Goal: Check status: Check status

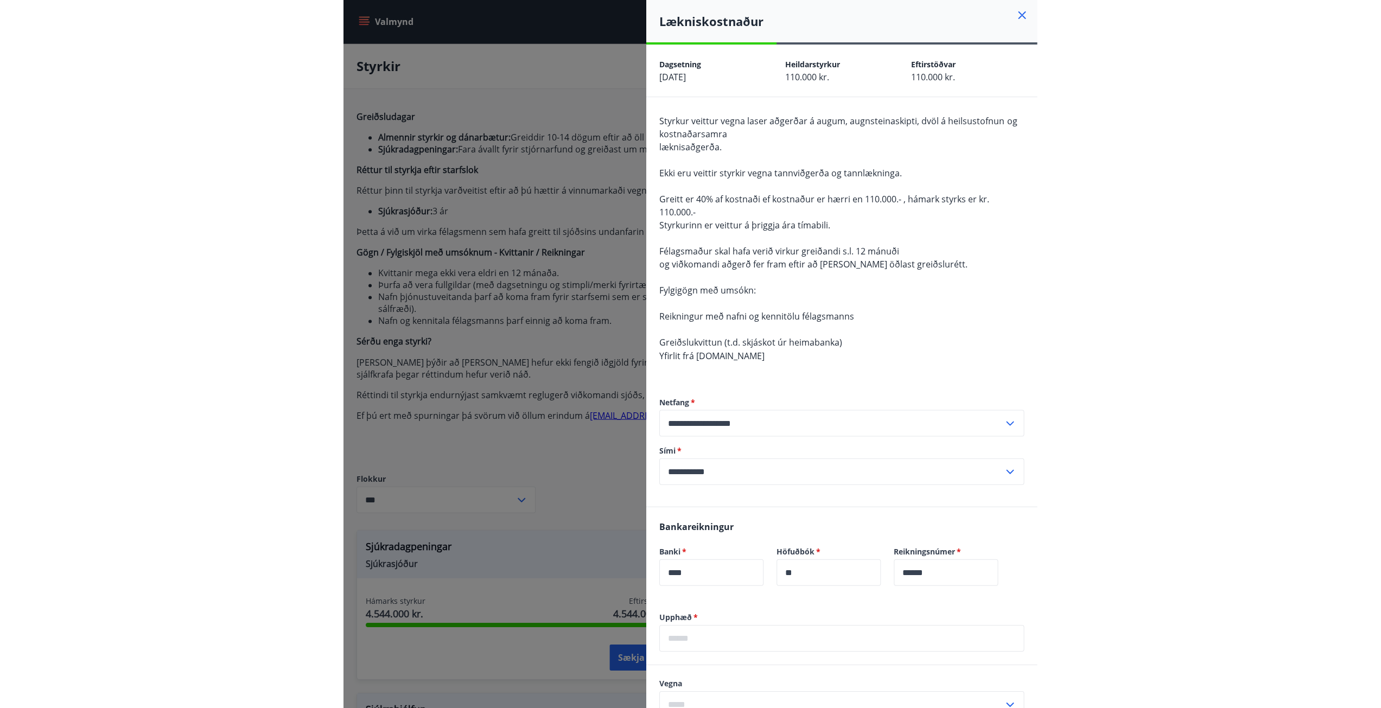
scroll to position [759, 0]
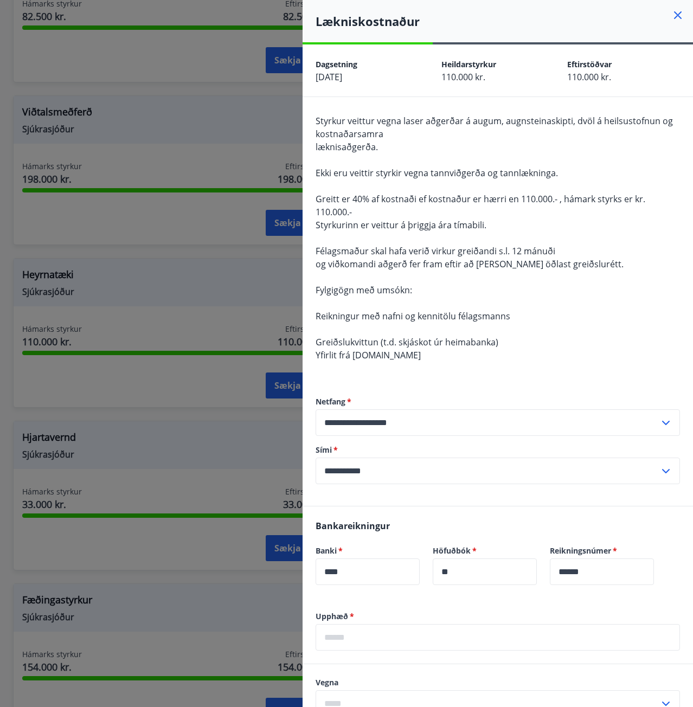
click at [672, 17] on icon at bounding box center [678, 15] width 13 height 13
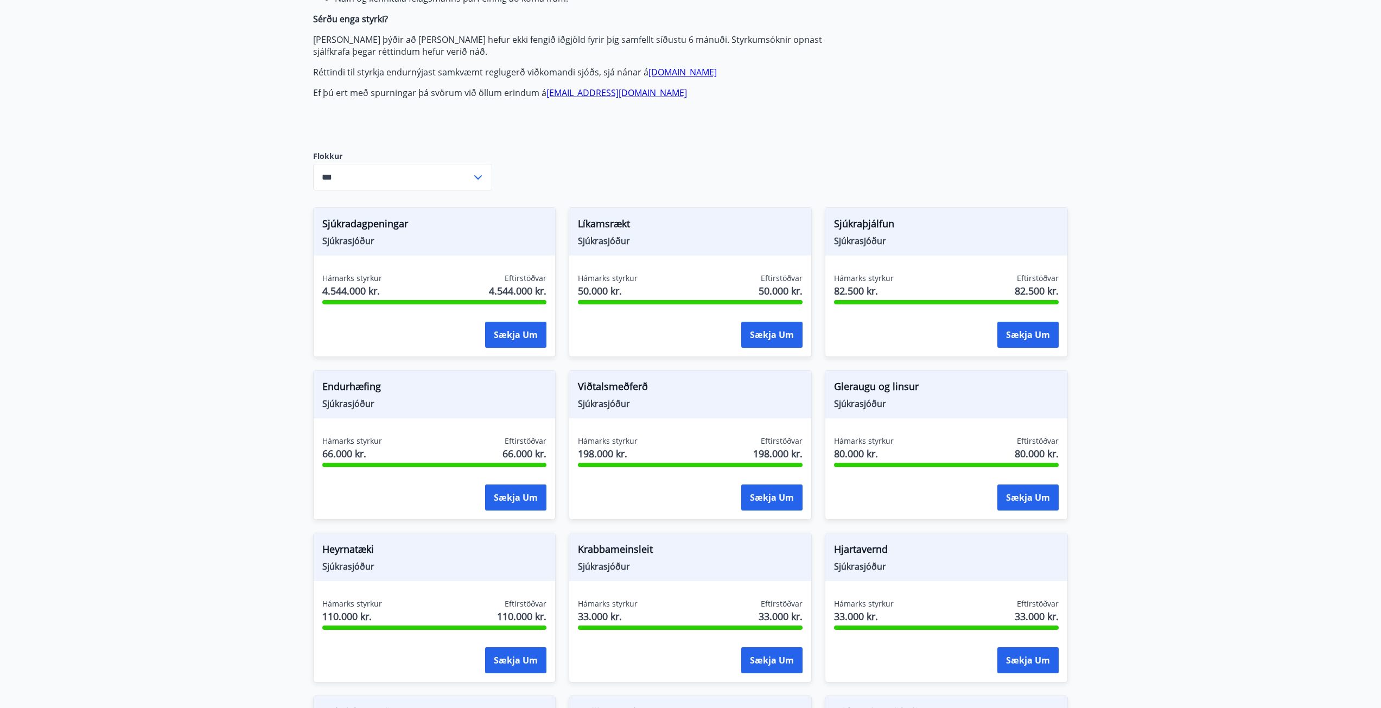
scroll to position [0, 0]
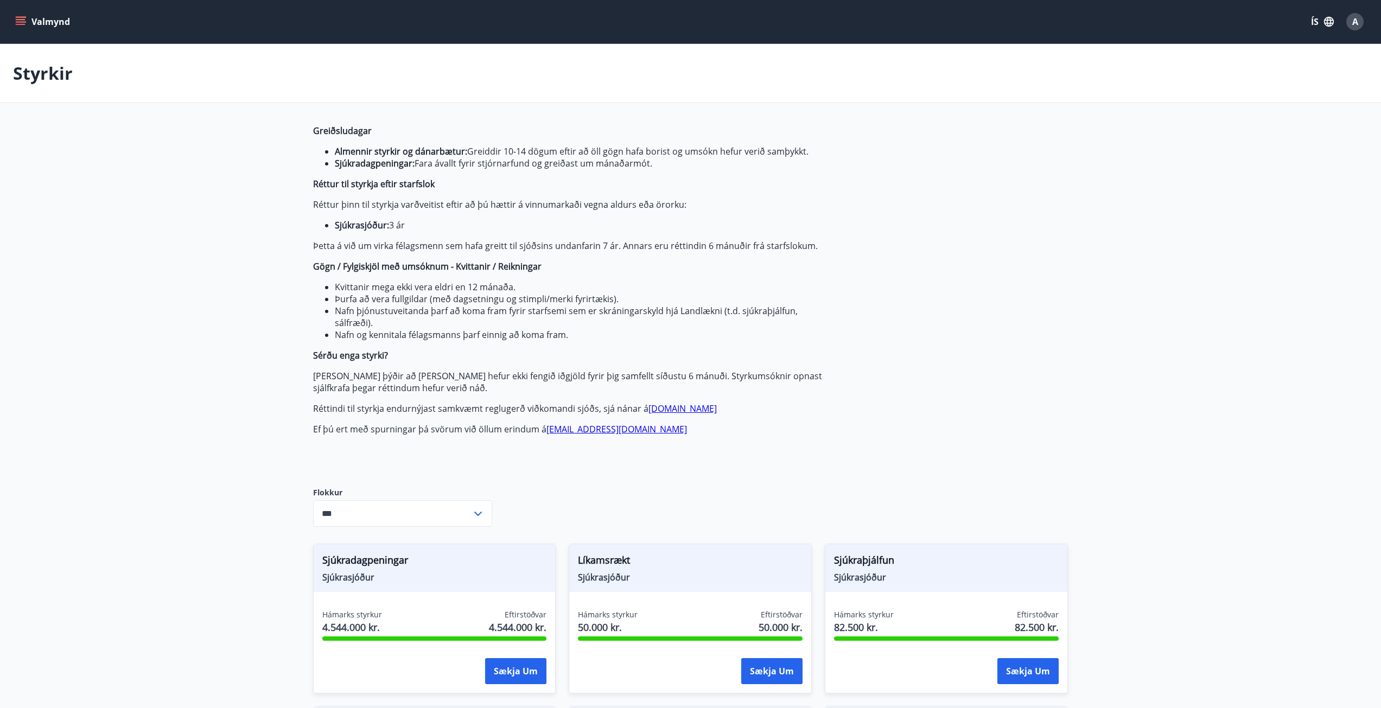
click at [24, 24] on button "Valmynd" at bounding box center [43, 22] width 61 height 20
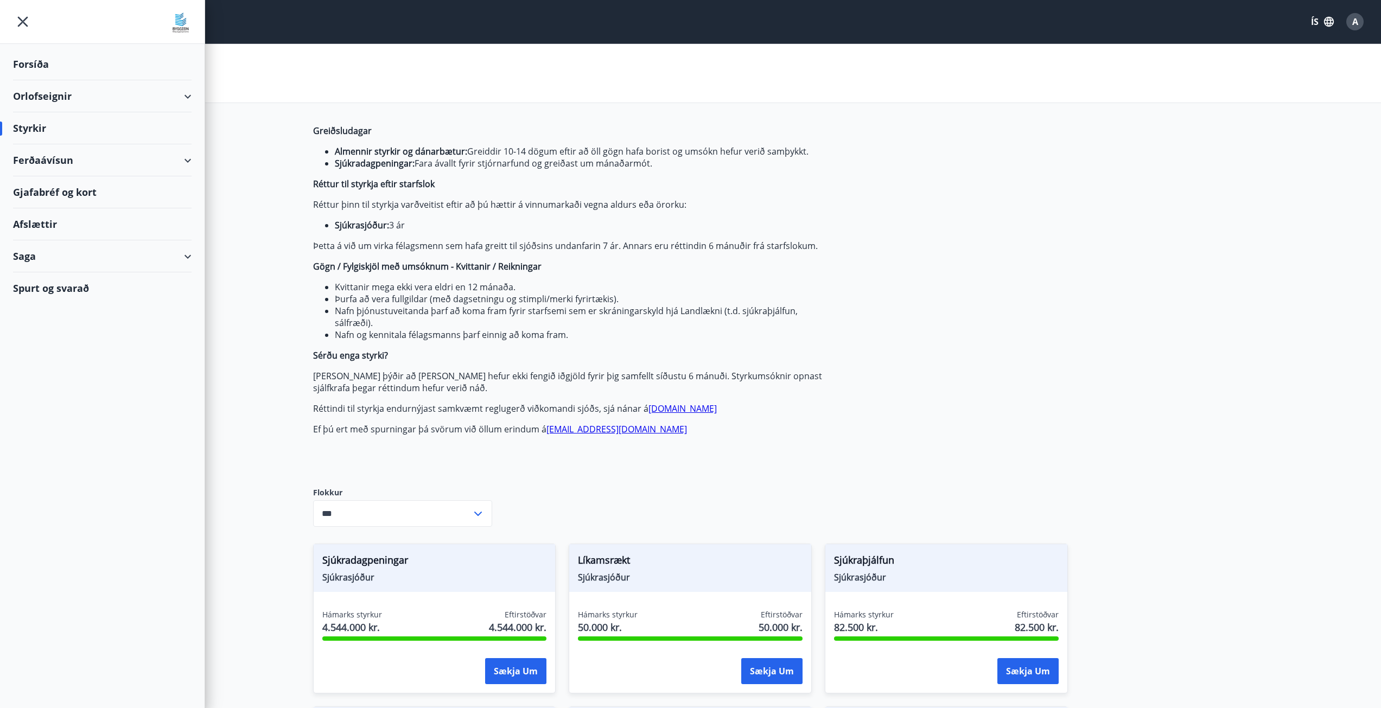
click at [34, 261] on div "Saga" at bounding box center [102, 256] width 178 height 32
click at [58, 424] on div "Skilagreinar" at bounding box center [102, 420] width 161 height 23
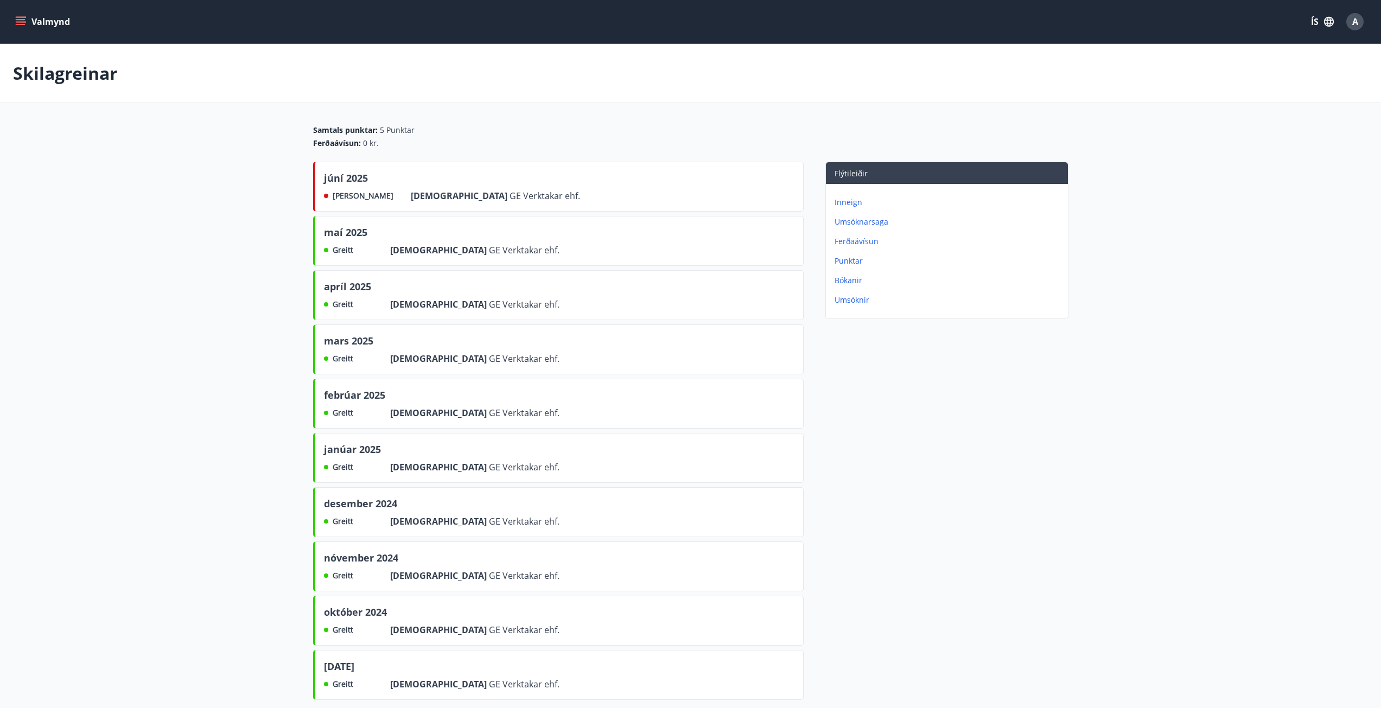
click at [29, 21] on button "Valmynd" at bounding box center [43, 22] width 61 height 20
click at [271, 243] on main "Skilagreinar Samtals punktar : 5 Punktar Ferðaávísun : 0 kr. júní 2025 Ekki gre…" at bounding box center [690, 374] width 1381 height 660
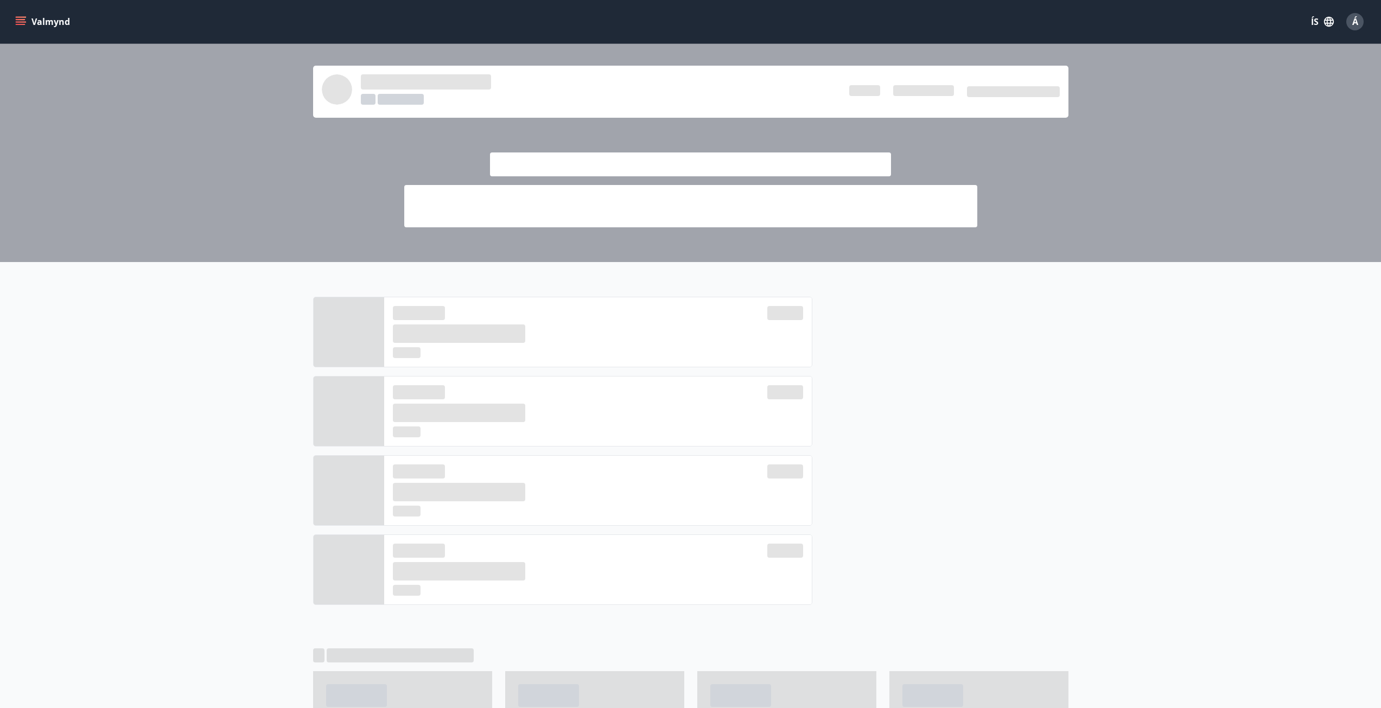
click at [17, 20] on icon "menu" at bounding box center [21, 19] width 10 height 1
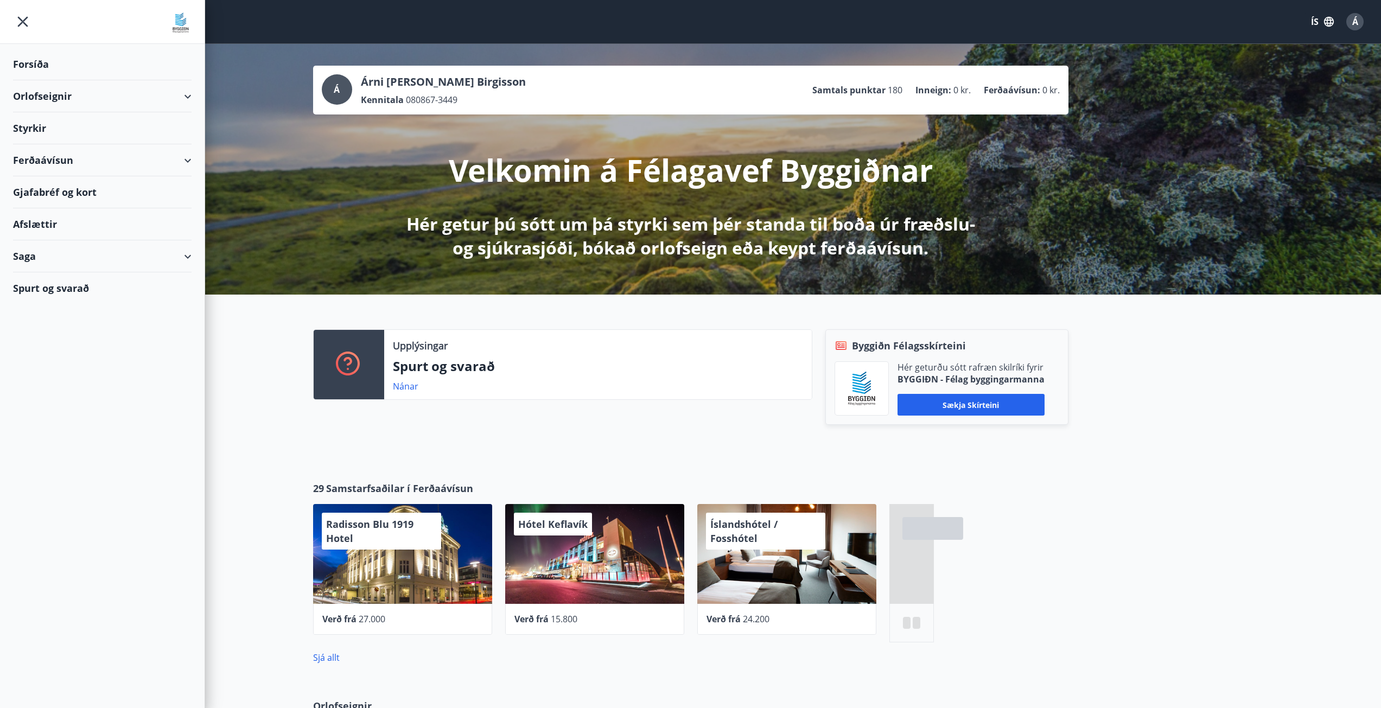
click at [158, 257] on div "Saga" at bounding box center [102, 256] width 178 height 32
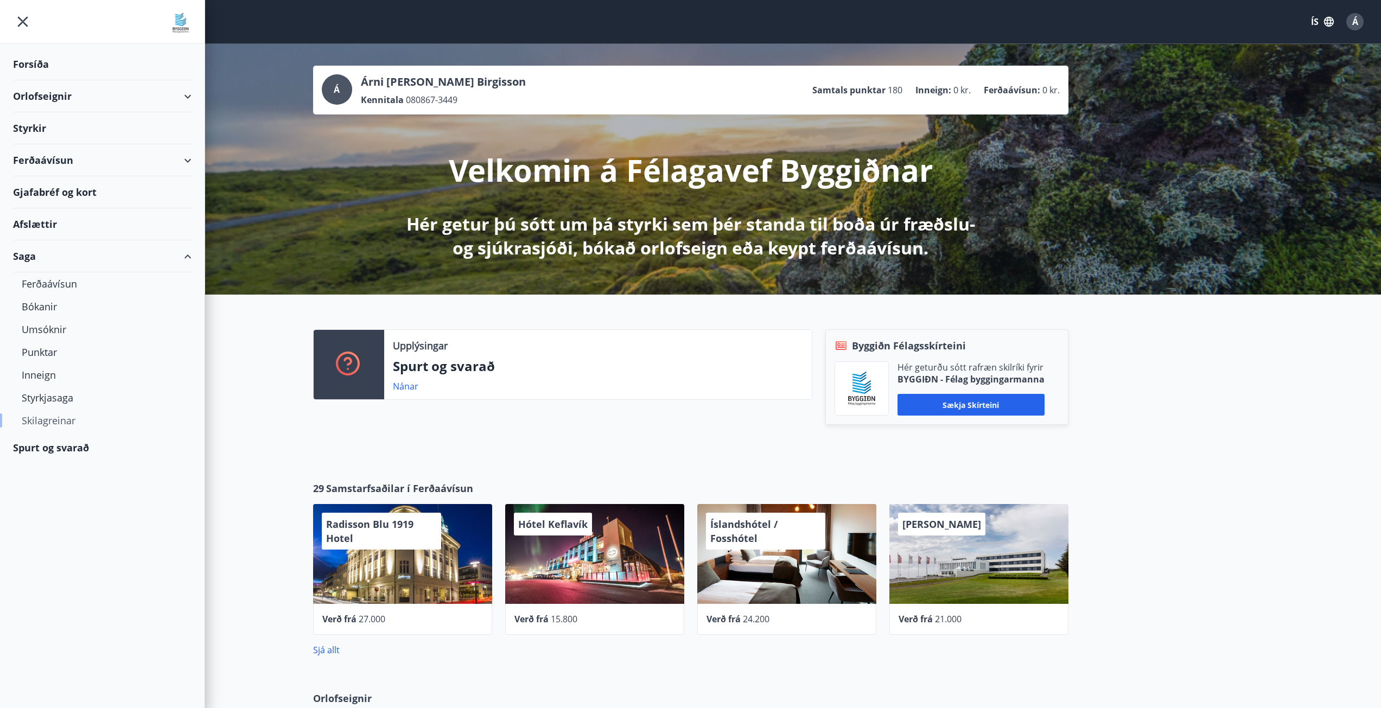
click at [43, 423] on div "Skilagreinar" at bounding box center [102, 420] width 161 height 23
